Goal: Task Accomplishment & Management: Manage account settings

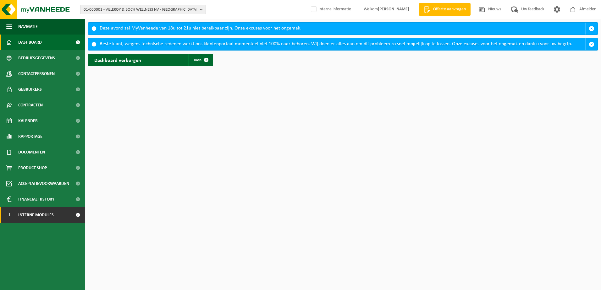
click at [32, 216] on span "Interne modules" at bounding box center [35, 215] width 35 height 16
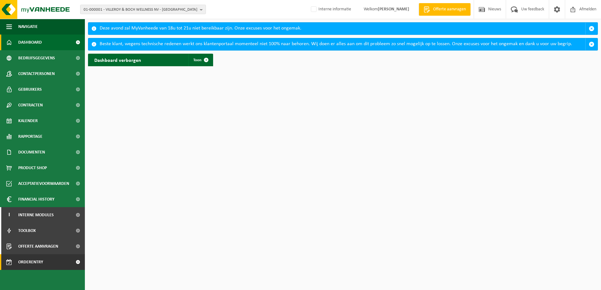
drag, startPoint x: 31, startPoint y: 260, endPoint x: 46, endPoint y: 256, distance: 16.3
click at [31, 260] on span "Orderentry Goedkeuring" at bounding box center [44, 262] width 53 height 16
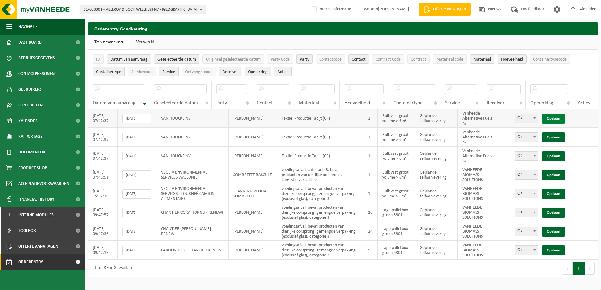
click at [557, 120] on link "Opslaan" at bounding box center [553, 119] width 23 height 10
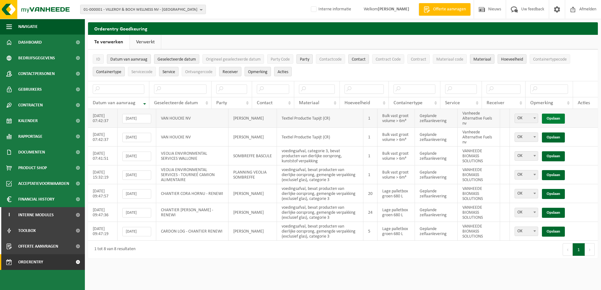
click at [557, 120] on link "Opslaan" at bounding box center [553, 119] width 23 height 10
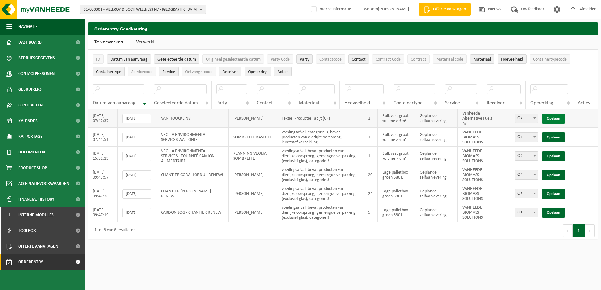
click at [557, 119] on link "Opslaan" at bounding box center [553, 119] width 23 height 10
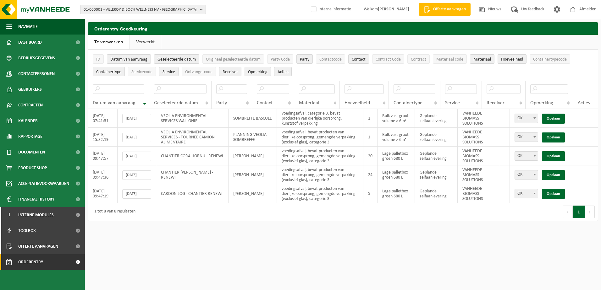
click at [147, 40] on link "Verwerkt" at bounding box center [145, 42] width 31 height 14
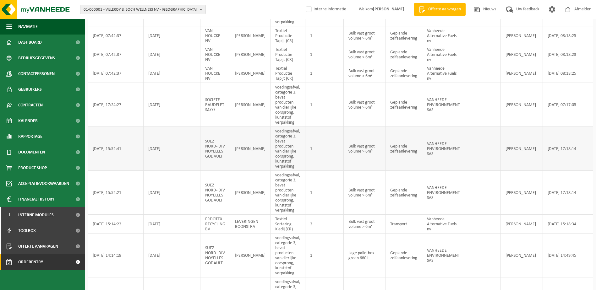
scroll to position [13, 0]
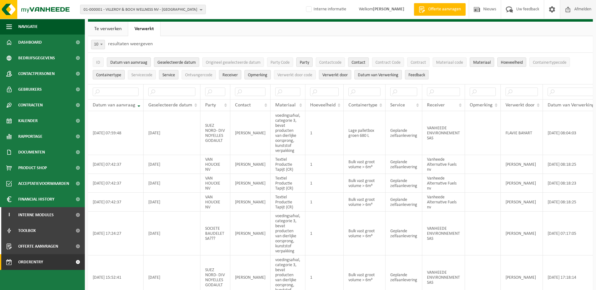
click at [585, 9] on span "Afmelden" at bounding box center [583, 9] width 20 height 19
